Goal: Register for event/course

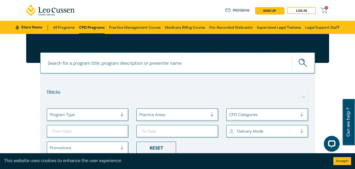
click at [83, 64] on input at bounding box center [177, 63] width 275 height 21
type input "AI in the law intensive"
click at [291, 55] on button "submit" at bounding box center [302, 63] width 23 height 16
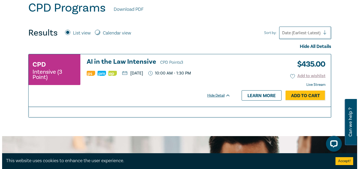
scroll to position [185, 0]
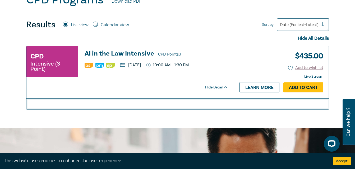
click at [302, 87] on link "Add to Cart" at bounding box center [303, 88] width 40 height 10
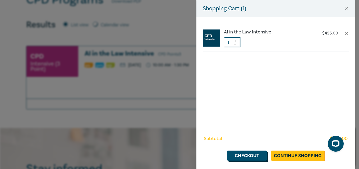
click at [256, 159] on link "Checkout" at bounding box center [247, 156] width 40 height 10
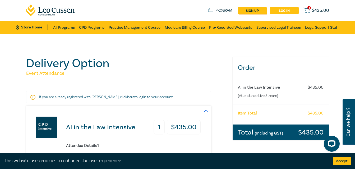
click at [290, 10] on link "Log in" at bounding box center [284, 10] width 29 height 7
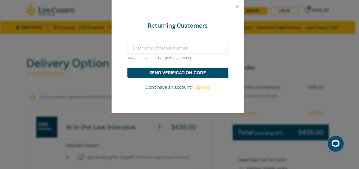
click at [237, 6] on button "Close" at bounding box center [236, 6] width 5 height 5
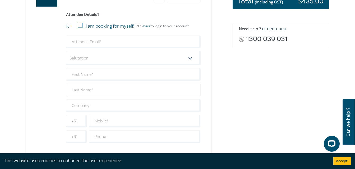
scroll to position [132, 0]
click at [92, 44] on input "email" at bounding box center [133, 41] width 134 height 13
type input "[PERSON_NAME]"
click at [92, 43] on input "[PERSON_NAME]" at bounding box center [133, 41] width 134 height 13
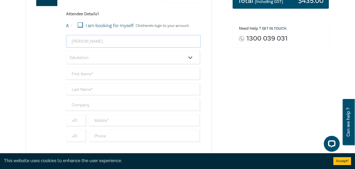
click at [92, 42] on input "[PERSON_NAME]" at bounding box center [133, 41] width 134 height 13
click at [246, 79] on div "Order AI in the Law Intensive (Attendance: Live Stream ) $ 435.00 Item Total $ …" at bounding box center [280, 60] width 103 height 270
click at [92, 39] on input "email" at bounding box center [133, 41] width 134 height 13
type input "[EMAIL_ADDRESS][DOMAIN_NAME]"
click at [128, 60] on select "Salutation Mr. Mrs. Ms. Miss Dr. Prof. Other" at bounding box center [133, 58] width 134 height 14
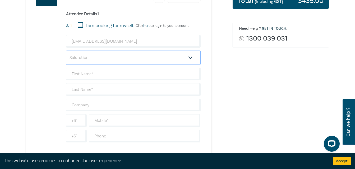
select select "Mrs."
click at [66, 51] on select "Salutation Mr. Mrs. Ms. Miss Dr. Prof. Other" at bounding box center [133, 58] width 134 height 14
click at [90, 77] on input "text" at bounding box center [133, 74] width 134 height 13
type input "[PERSON_NAME]"
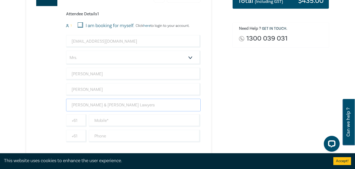
type input "[PERSON_NAME] & [PERSON_NAME] Lawyers"
click at [221, 98] on div "AI in the Law Intensive 1 $ 435.00 Attendee Details 1 1 I am booking for myself…" at bounding box center [126, 64] width 200 height 181
click at [105, 120] on input "text" at bounding box center [145, 121] width 112 height 13
type input "59683666"
click at [115, 137] on input "text" at bounding box center [145, 136] width 112 height 13
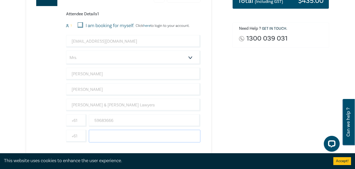
type input "59683666"
click at [213, 116] on div "AI in the Law Intensive 1 $ 435.00 Attendee Details 1 1 I am booking for myself…" at bounding box center [126, 64] width 200 height 181
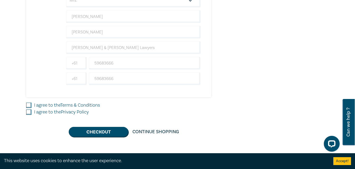
scroll to position [211, 0]
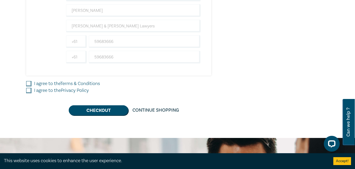
click at [27, 84] on input "I agree to the Terms & Conditions" at bounding box center [28, 83] width 5 height 5
checkbox input "true"
click at [29, 93] on input "I agree to the Privacy Policy" at bounding box center [28, 90] width 5 height 5
checkbox input "true"
drag, startPoint x: 27, startPoint y: 105, endPoint x: 32, endPoint y: 107, distance: 5.7
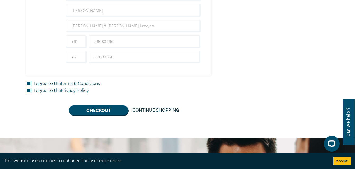
click at [32, 107] on div "AI in the Law Intensive 1 $ 435.00 Attendee Details 1 1 I am booking for myself…" at bounding box center [126, 5] width 200 height 221
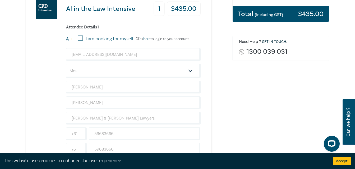
scroll to position [132, 0]
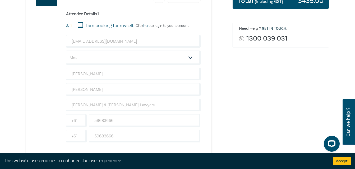
click at [245, 103] on div "Order AI in the Law Intensive (Attendance: Live Stream ) $ 435.00 Item Total $ …" at bounding box center [280, 60] width 103 height 270
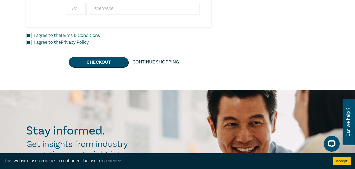
scroll to position [264, 0]
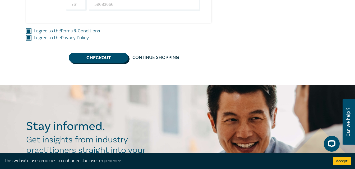
click at [95, 55] on button "Checkout" at bounding box center [98, 58] width 59 height 10
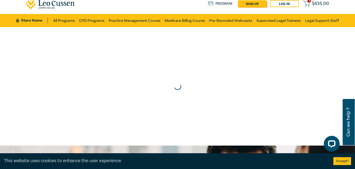
scroll to position [0, 0]
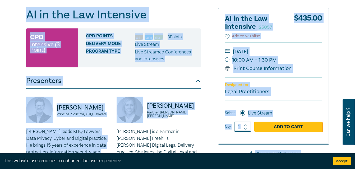
scroll to position [53, 0]
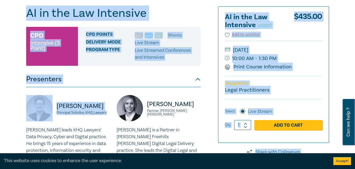
drag, startPoint x: 27, startPoint y: 66, endPoint x: 111, endPoint y: 117, distance: 98.1
click at [111, 117] on div "AI in the Law Intensive I25057 CPD Intensive (3 Point) CPD Points 3 Point s Del…" at bounding box center [113, 150] width 174 height 289
